Goal: Browse casually

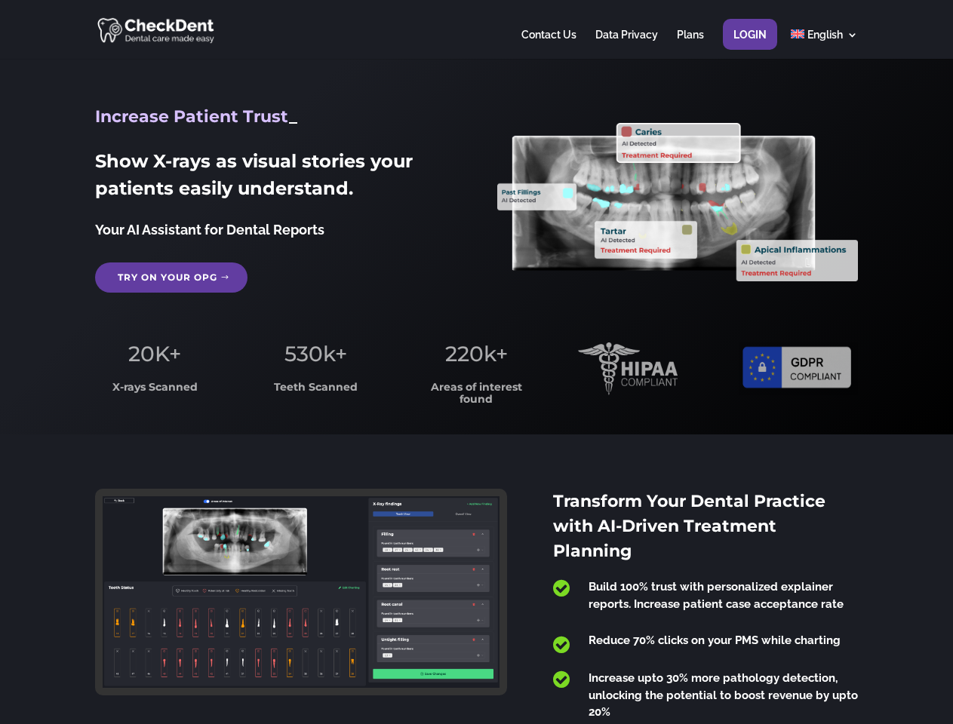
click at [476, 362] on span "220k+" at bounding box center [476, 354] width 63 height 26
click at [476, 29] on div at bounding box center [476, 29] width 762 height 59
click at [476, 362] on span "220k+" at bounding box center [476, 354] width 63 height 26
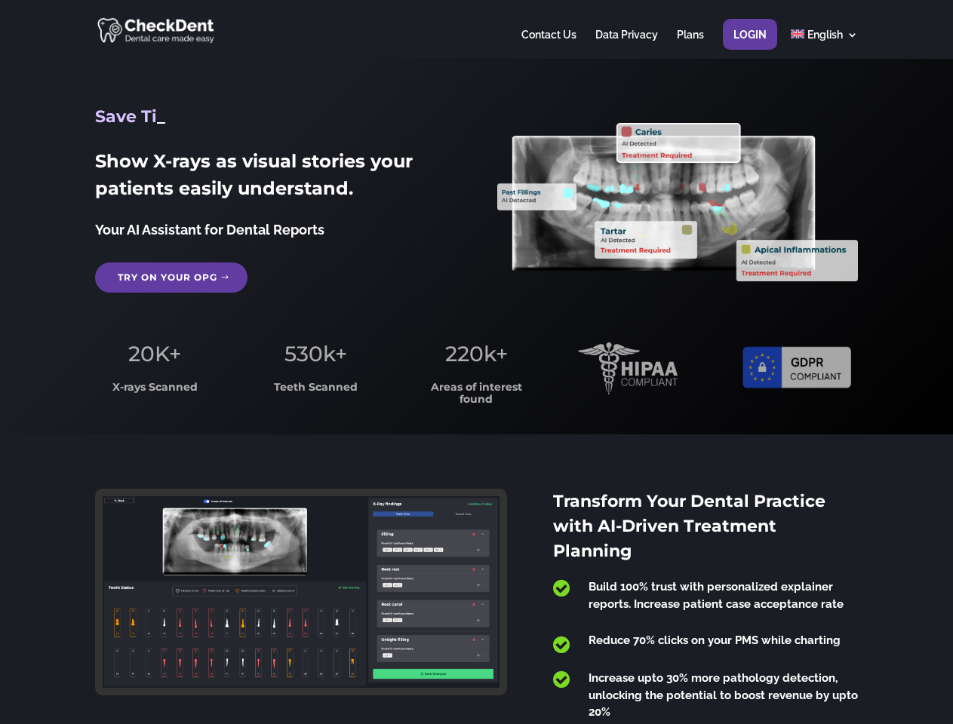
click at [476, 29] on div at bounding box center [476, 29] width 762 height 59
